Goal: Task Accomplishment & Management: Complete application form

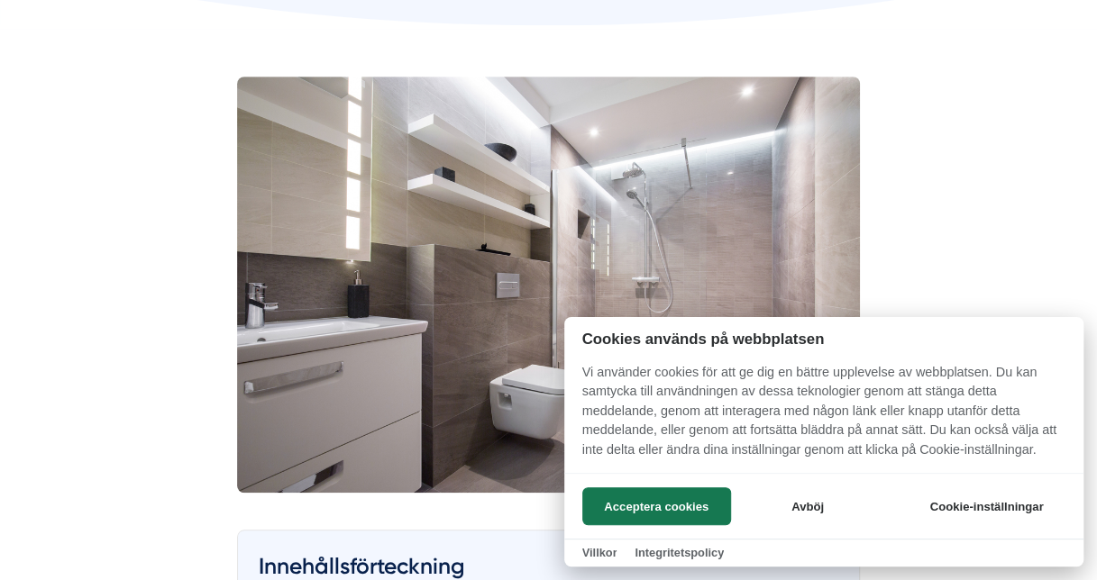
scroll to position [477, 0]
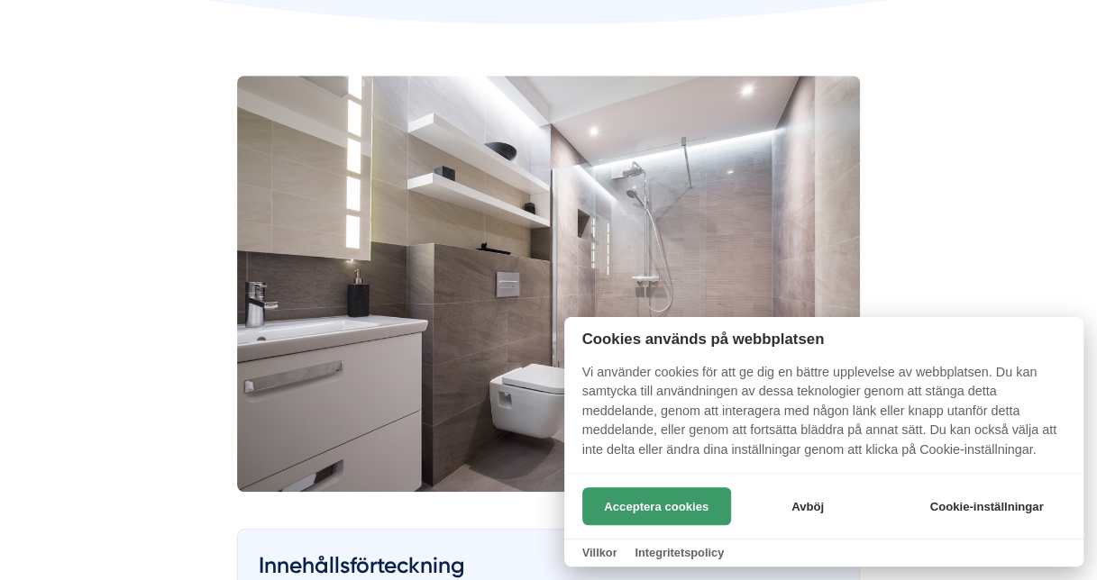
click at [673, 501] on button "Acceptera cookies" at bounding box center [656, 506] width 149 height 38
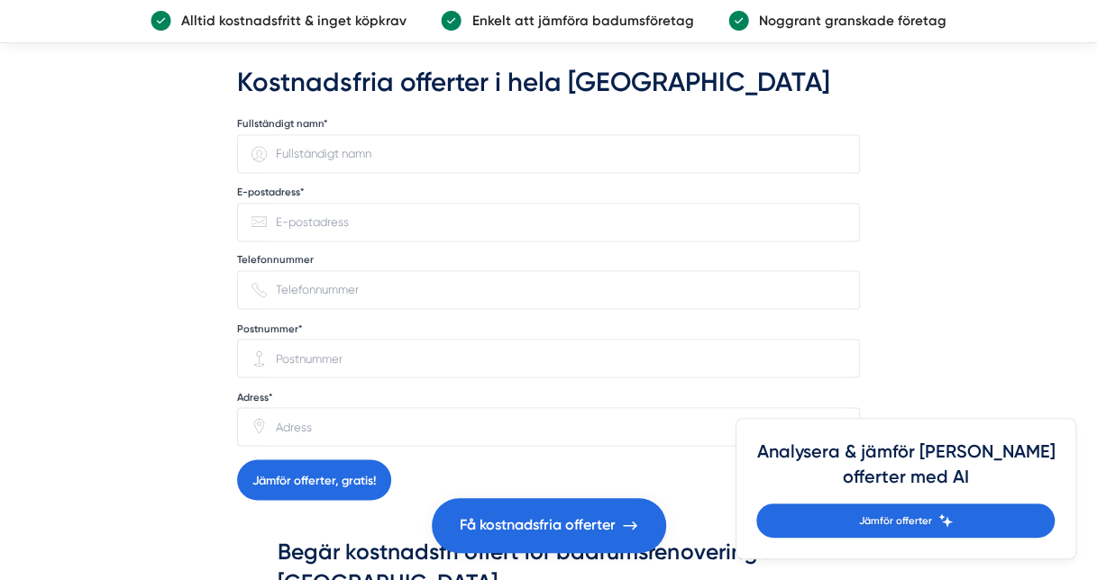
scroll to position [4510, 0]
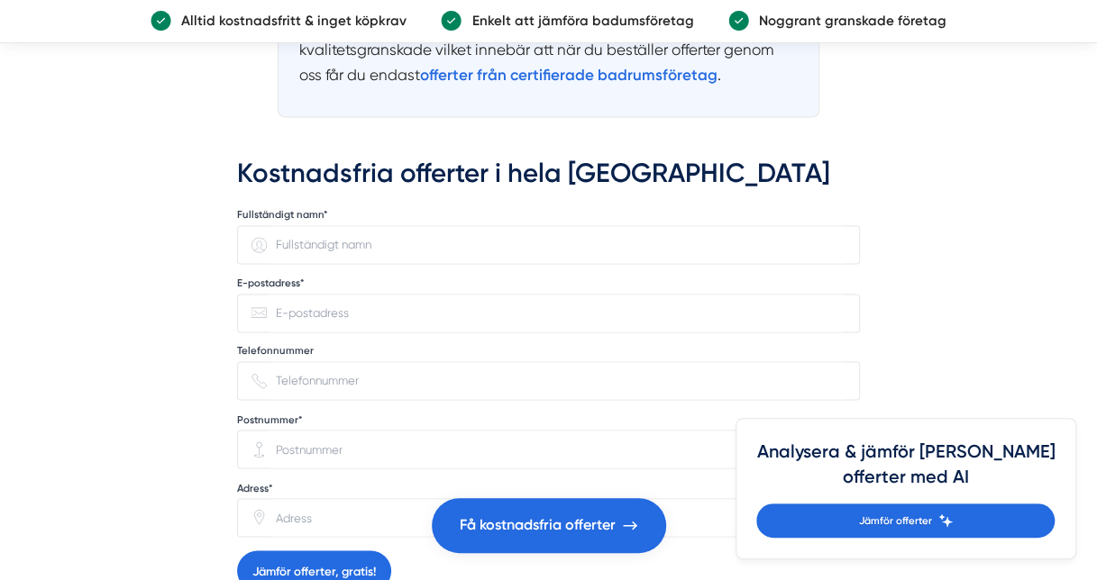
click at [389, 226] on input "Fullständigt namn*" at bounding box center [556, 244] width 578 height 37
type input "[PERSON_NAME]"
type input "[EMAIL_ADDRESS][DOMAIN_NAME]"
type input "0739353231"
click at [368, 431] on input "113 32" at bounding box center [556, 449] width 578 height 37
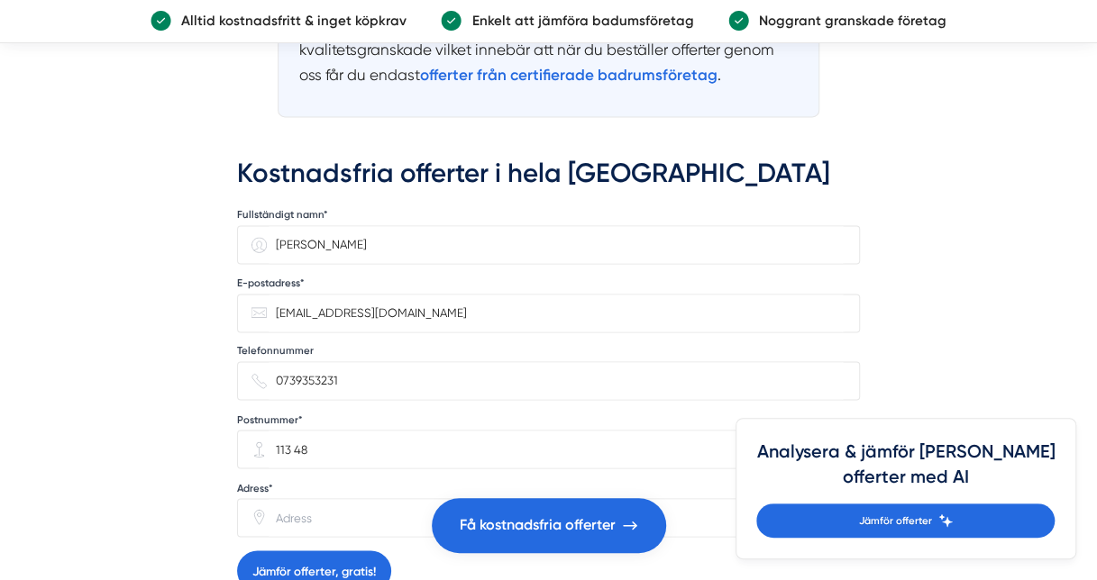
type input "113 48"
click at [312, 499] on input "Adress*" at bounding box center [556, 517] width 578 height 37
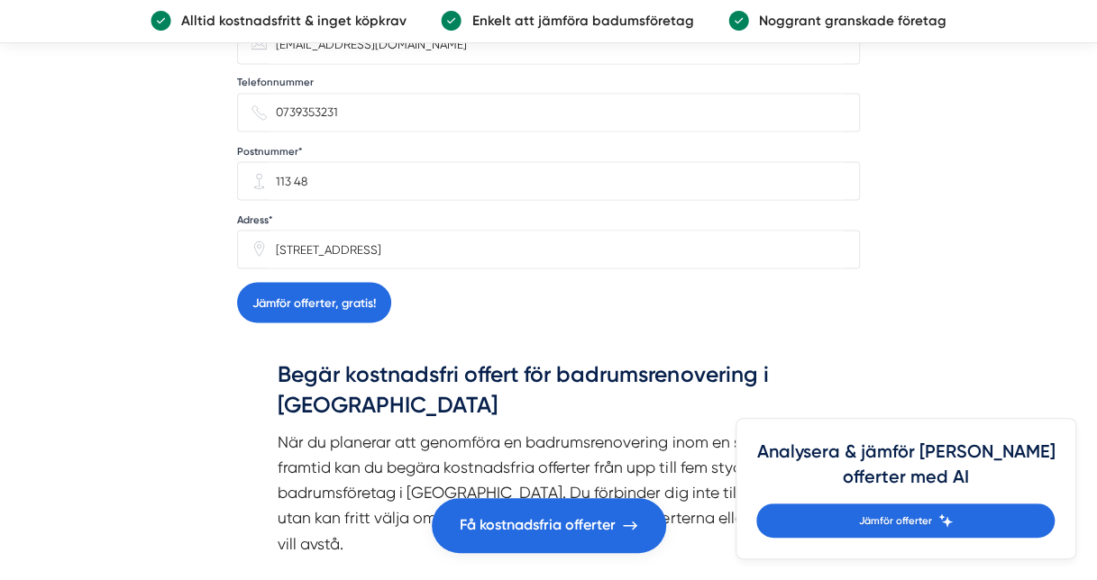
scroll to position [4786, 0]
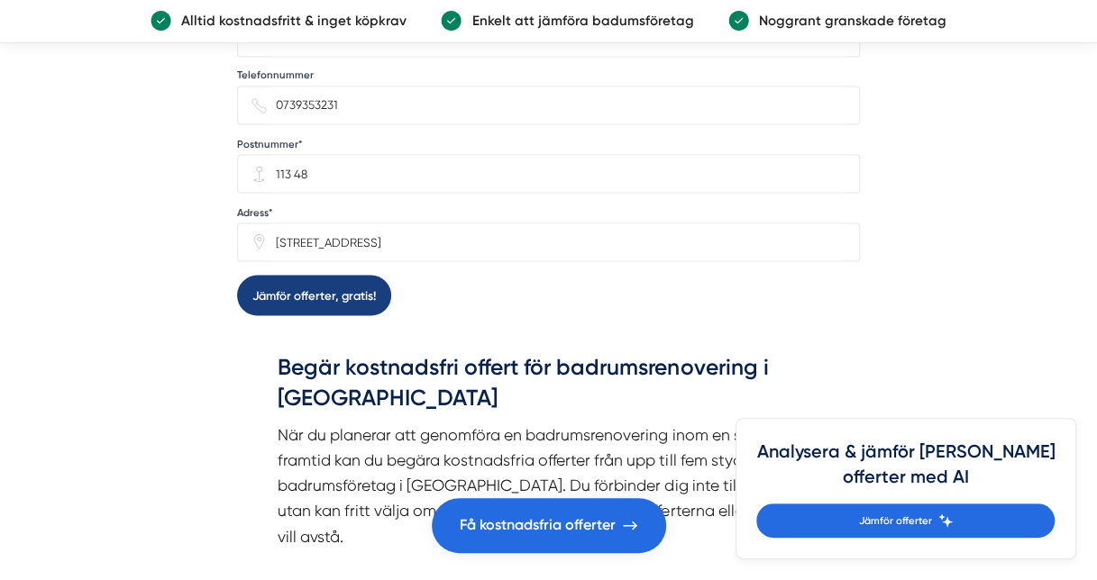
type input "[STREET_ADDRESS]"
click at [310, 275] on button "Jämför offerter, gratis!" at bounding box center [314, 295] width 154 height 41
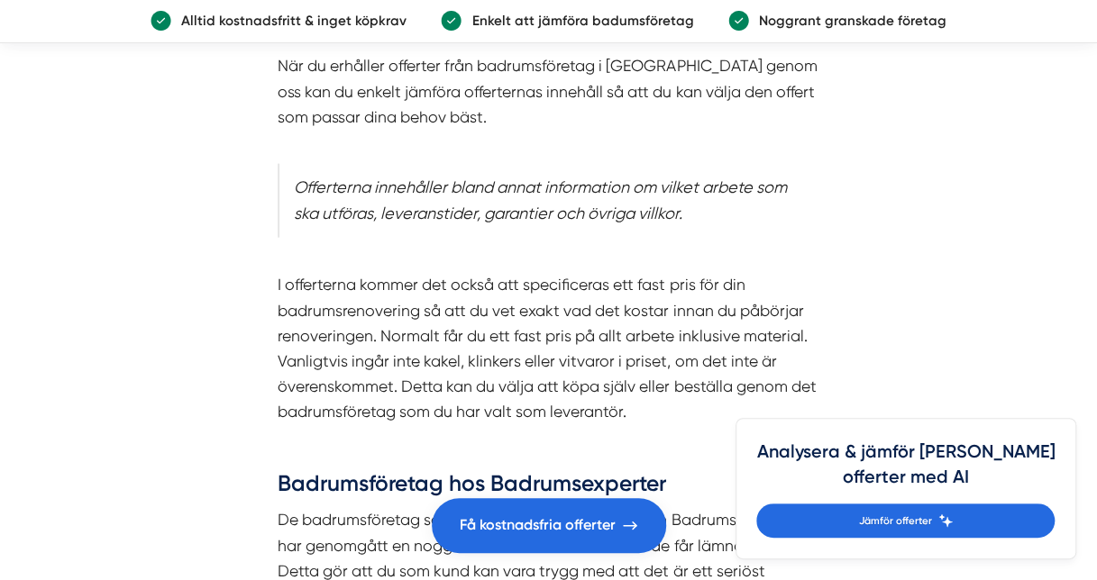
scroll to position [5224, 0]
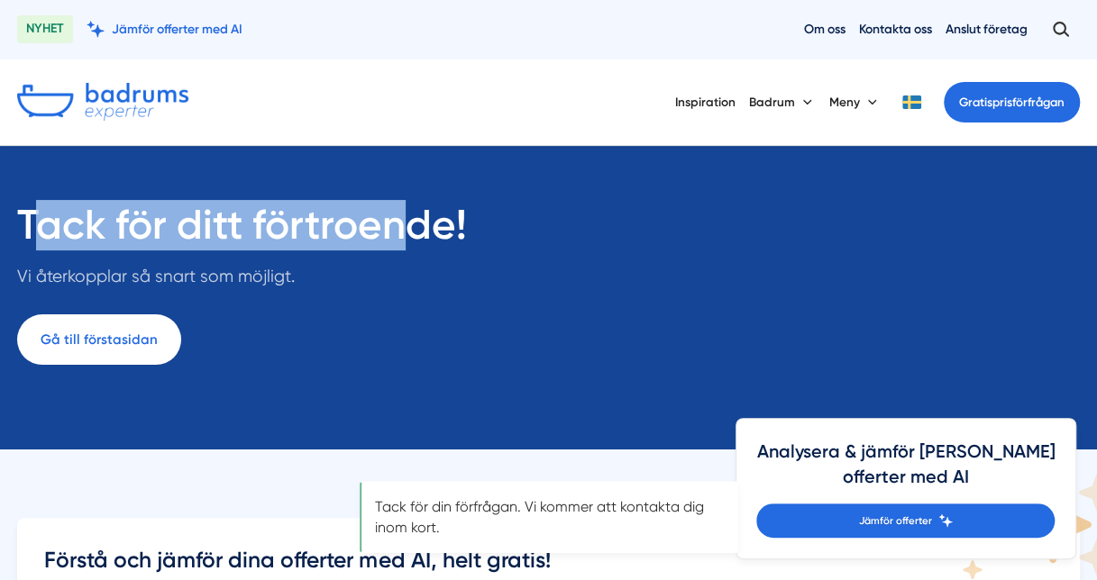
drag, startPoint x: 46, startPoint y: 221, endPoint x: 402, endPoint y: 218, distance: 355.9
click at [402, 218] on h1 "Tack för ditt förtroende!" at bounding box center [242, 232] width 450 height 63
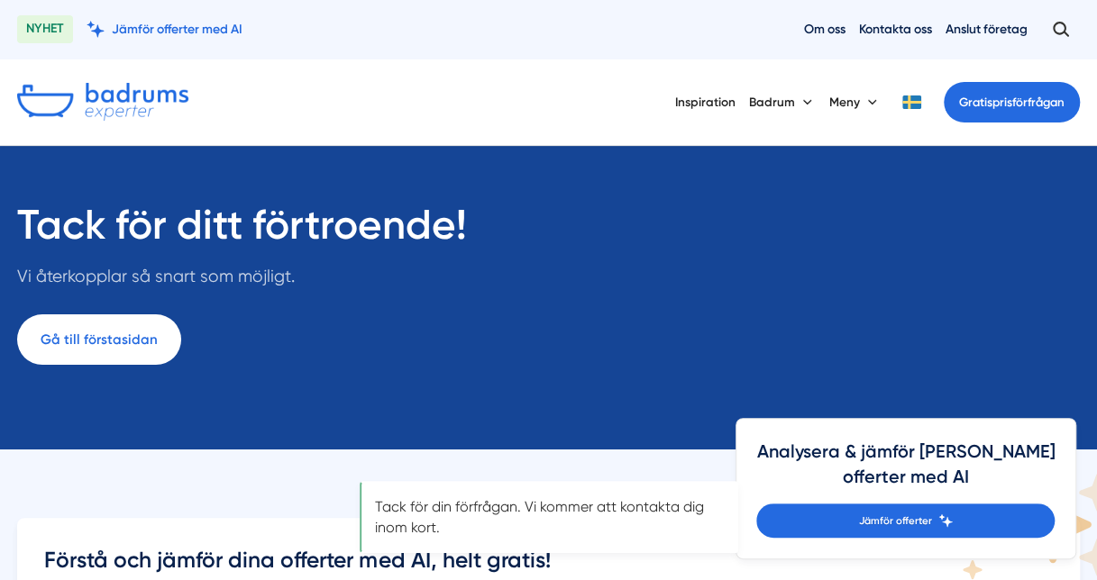
click at [566, 251] on div "Tack för ditt förtroende! Vi återkopplar så snart som möjligt. Gå till förstasi…" at bounding box center [331, 294] width 629 height 186
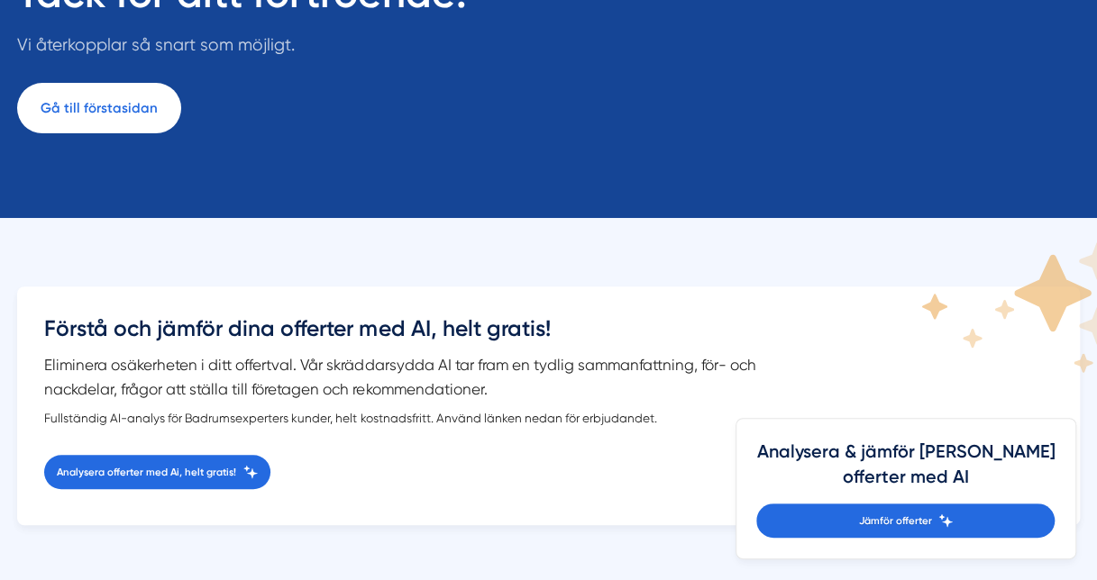
scroll to position [237, 0]
